Goal: Communication & Community: Answer question/provide support

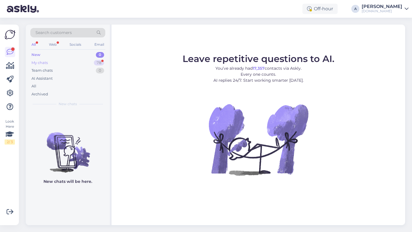
click at [96, 61] on div "78" at bounding box center [99, 63] width 10 height 6
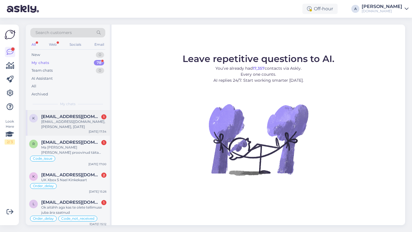
click at [80, 119] on span "[EMAIL_ADDRESS][DOMAIN_NAME]" at bounding box center [71, 116] width 60 height 5
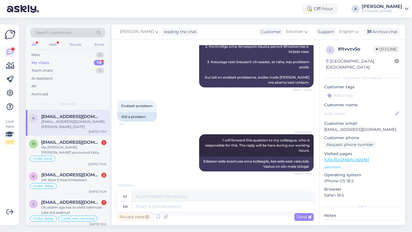
scroll to position [585, 0]
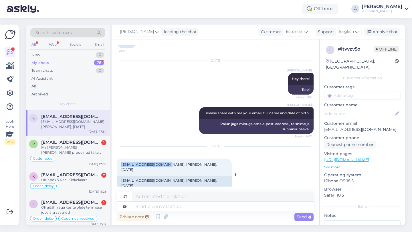
copy link "[EMAIL_ADDRESS][DOMAIN_NAME]"
click at [139, 208] on textarea at bounding box center [222, 207] width 181 height 10
type textarea "You can"
type textarea "Sina"
type textarea "You can t"
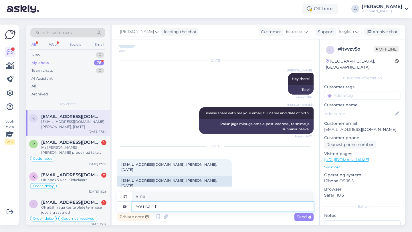
type textarea "Sa saad"
type textarea "You can try"
type textarea "Võite proovida"
type textarea "You can try to access now"
type textarea "Võite proovida kohe ligi pääseda"
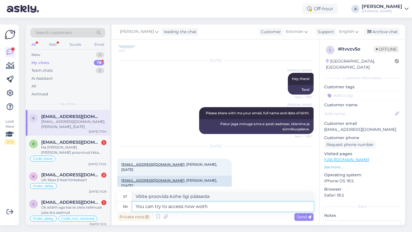
type textarea "You can try to access now woth"
type textarea "Võite proovida nüüd ligi pääseda"
type textarea "You can try to access now with th"
type textarea "Võite proovida nüüd ligi pääseda, kasutades"
type textarea "You can try to access now with the"
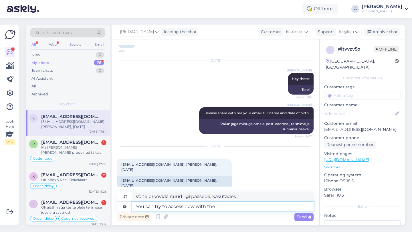
type textarea "Võite proovida nüüd juurde pääseda, kasutades"
type textarea "You can try to access now with the following te"
type textarea "Võite proovida nüüd juurde pääseda järgmiselt"
type textarea "You can try to access now with the following temporary"
type textarea "Võite proovida nüüd juurde pääseda järgmise ajutise juurdepääsuga"
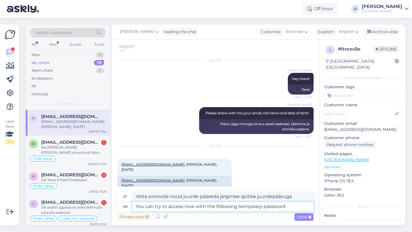
type textarea "You can try to access now with the following temporary password"
type textarea "Võite proovida nüüd juurde pääseda järgmise ajutise parooliga"
paste textarea "PunktidTempPW1!"
type textarea "You can try to access now with the following temporary password [SECURITY_DATA]"
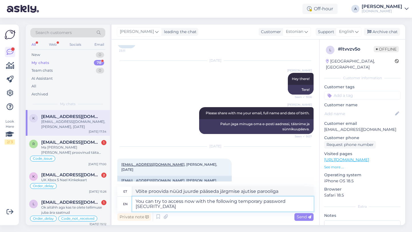
type textarea "Võite proovida kohe ligi pääseda järgmise ajutise parooliga PunktidTempPW1!"
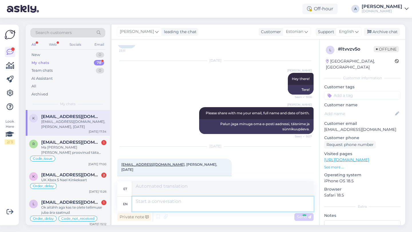
scroll to position [629, 0]
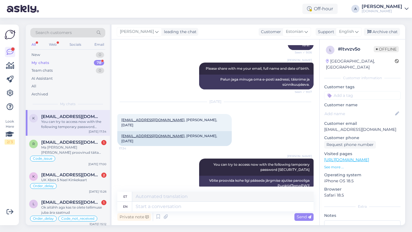
click at [342, 91] on input at bounding box center [362, 95] width 76 height 9
type input "blo"
click at [356, 108] on div "Blocked_account" at bounding box center [363, 111] width 36 height 6
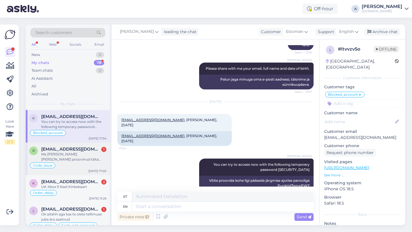
click at [74, 152] on div "Ma [PERSON_NAME] [PERSON_NAME] proovinud täita seda vormi punase lipuga.Pildi s…" at bounding box center [73, 157] width 65 height 10
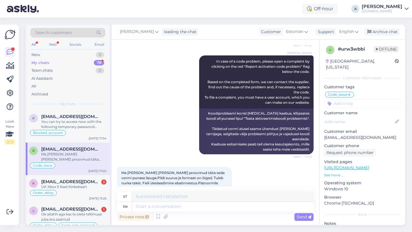
scroll to position [190, 0]
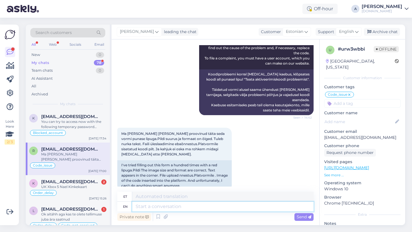
click at [177, 208] on textarea at bounding box center [222, 207] width 181 height 10
paste textarea "Okay, in that case, please send full-screen screenshots from a browser: 1. How …"
type textarea "Okay, in that case, please send full-screen screenshots from a browser: 1. How …"
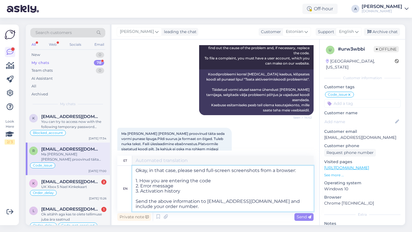
type textarea "Olgu, sel juhul palun saatke brauserist täisekraanil kuvatõmmised: 1. Kuidas te…"
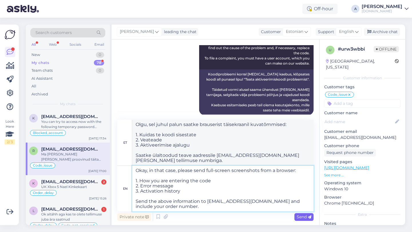
type textarea "Okay, in that case, please send full-screen screenshots from a browser: 1. How …"
click at [304, 216] on span "Send" at bounding box center [304, 217] width 15 height 5
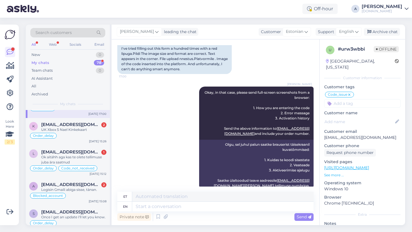
scroll to position [65, 0]
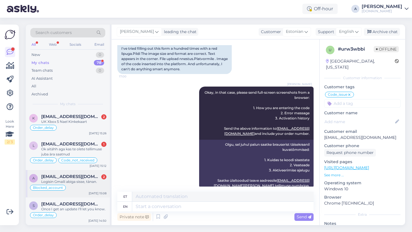
click at [76, 183] on div "Logisin Gmaili abiga sisse, tänan." at bounding box center [73, 181] width 65 height 5
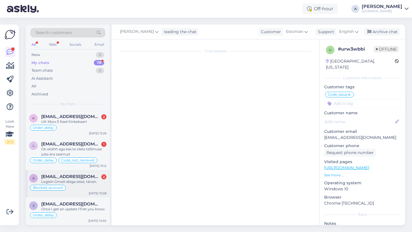
scroll to position [343, 0]
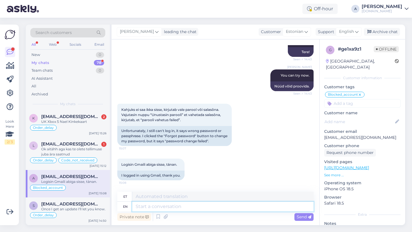
click at [180, 208] on textarea at bounding box center [222, 207] width 181 height 10
type textarea "You're"
type textarea "Sa oled"
type textarea "You're welcome!"
type textarea "Pole tänu väärt!"
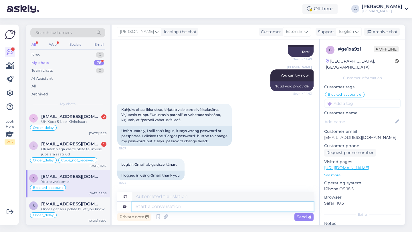
scroll to position [377, 0]
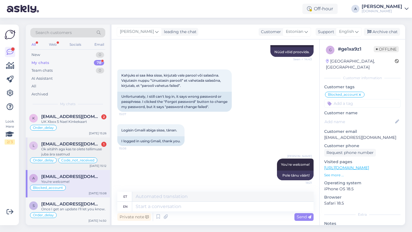
click at [73, 148] on div "Ok aitähh aga kas te olete tellimuse juba ära saatnud" at bounding box center [73, 152] width 65 height 10
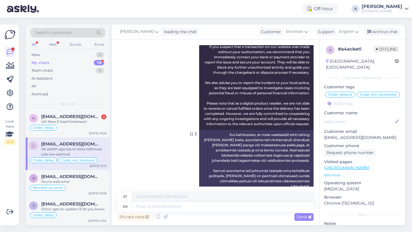
scroll to position [4119, 0]
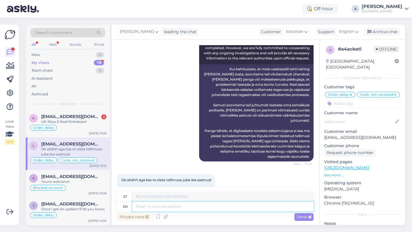
click at [187, 203] on textarea at bounding box center [222, 207] width 181 height 10
type textarea "Yes, t"
type textarea "Jah,"
type textarea "Yes, the order w"
type textarea "Jah, tellimus"
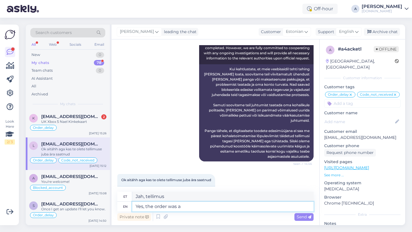
type textarea "Yes, the order was al"
type textarea "Jah, tellimus oli"
type textarea "Yes, the order was already co"
type textarea "Jah, tellimus oli juba tehtud"
type textarea "Yes, the order was already como"
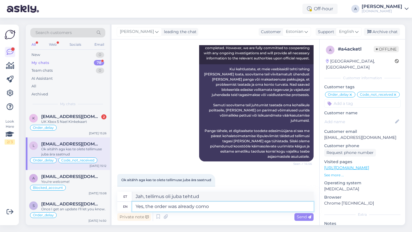
type textarea "Jah, tellimus oli juba olemas"
type textarea "Yes, the order was already completed."
type textarea "Jah, [PERSON_NAME] oli juba täidetud."
type textarea "Yes, the order was already completed."
click at [300, 220] on div "Send" at bounding box center [304, 218] width 19 height 8
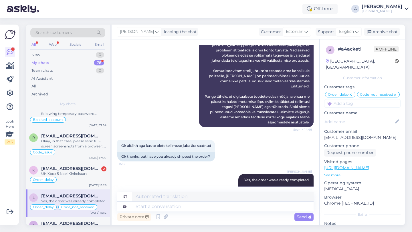
scroll to position [3, 0]
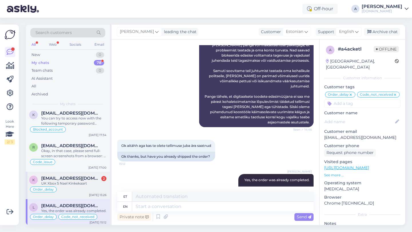
click at [68, 182] on div "UK Xbox 5 Nael Kinkekaart" at bounding box center [73, 183] width 65 height 5
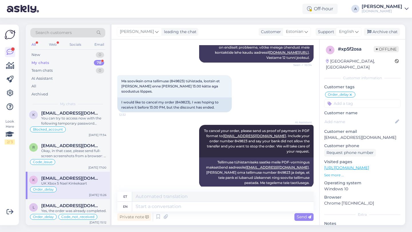
scroll to position [194, 0]
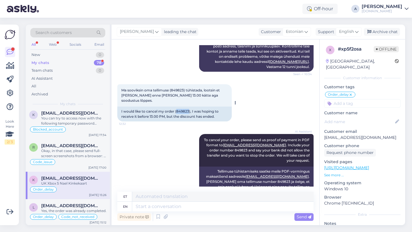
drag, startPoint x: 189, startPoint y: 112, endPoint x: 178, endPoint y: 112, distance: 11.7
click at [177, 112] on div "I would like to cancel my order (849823), I was hoping to receive it before 13.…" at bounding box center [174, 114] width 114 height 15
copy div "849823"
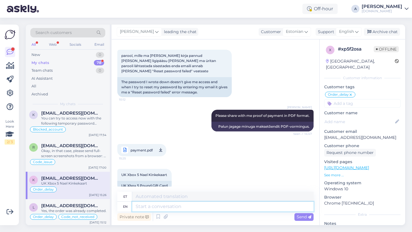
click at [154, 208] on textarea at bounding box center [222, 207] width 181 height 10
paste textarea "[URL][DOMAIN_NAME]"
type textarea "[URL][DOMAIN_NAME]"
click at [141, 147] on span "payment.pdf" at bounding box center [142, 150] width 22 height 7
type textarea "[URL][DOMAIN_NAME]"
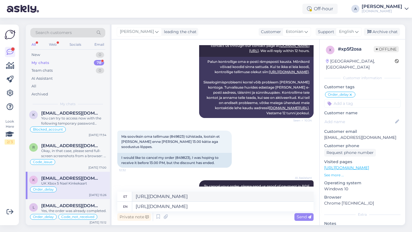
scroll to position [146, 0]
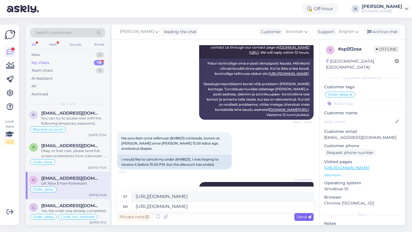
click at [305, 216] on span "Send" at bounding box center [304, 217] width 15 height 5
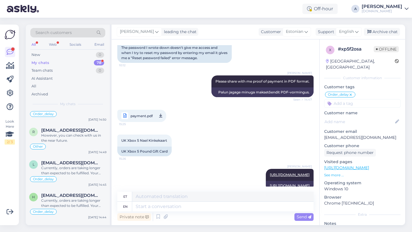
scroll to position [0, 0]
